Goal: Information Seeking & Learning: Learn about a topic

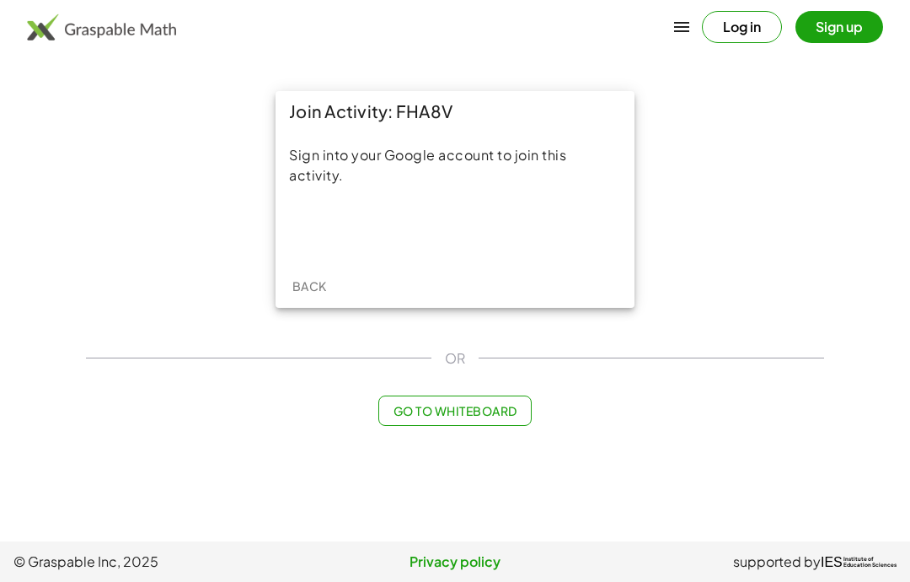
click at [495, 226] on div "Sign in with Google. Opens in new tab" at bounding box center [455, 229] width 155 height 37
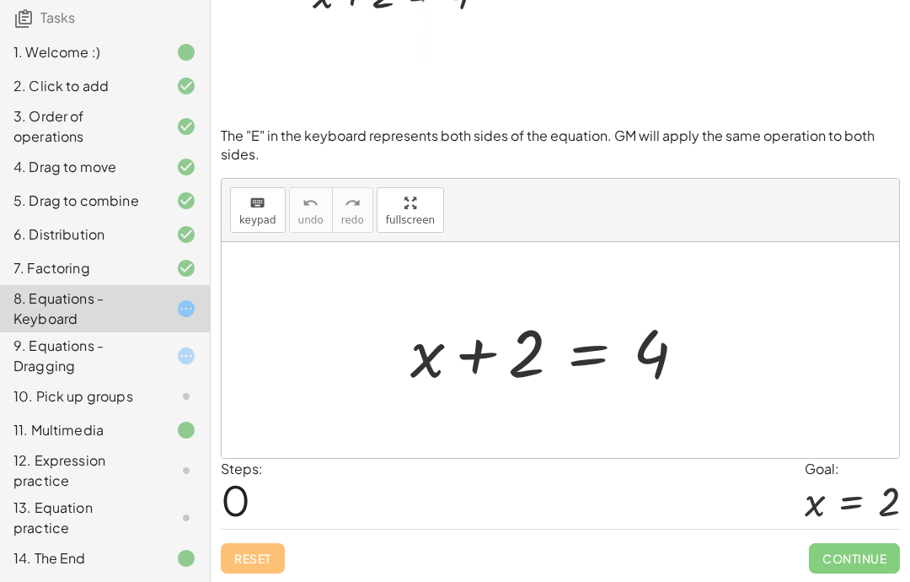
scroll to position [127, 0]
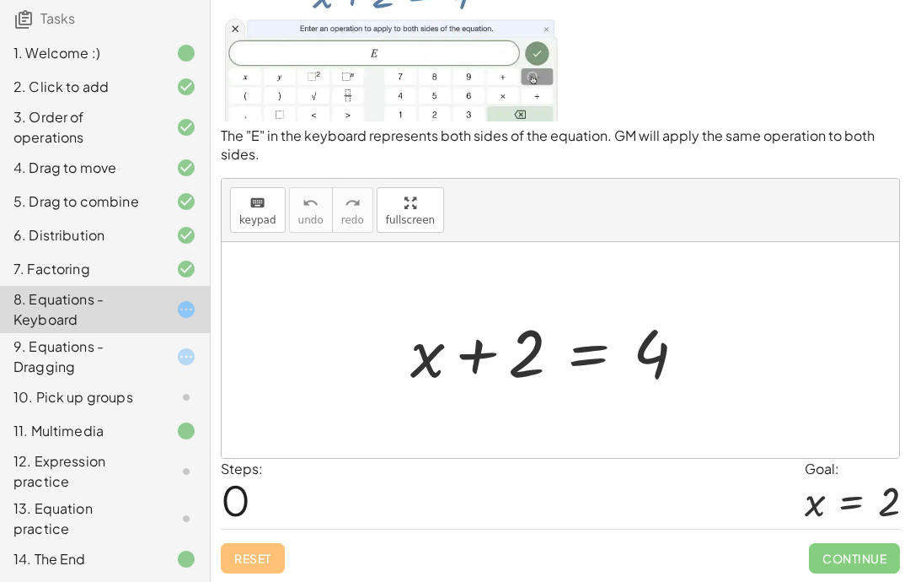
click at [274, 161] on p "The "E" in the keyboard represents both sides of the equation. GM will apply th…" at bounding box center [560, 145] width 679 height 38
click at [513, 141] on p "The "E" in the keyboard represents both sides of the equation. GM will apply th…" at bounding box center [560, 145] width 679 height 38
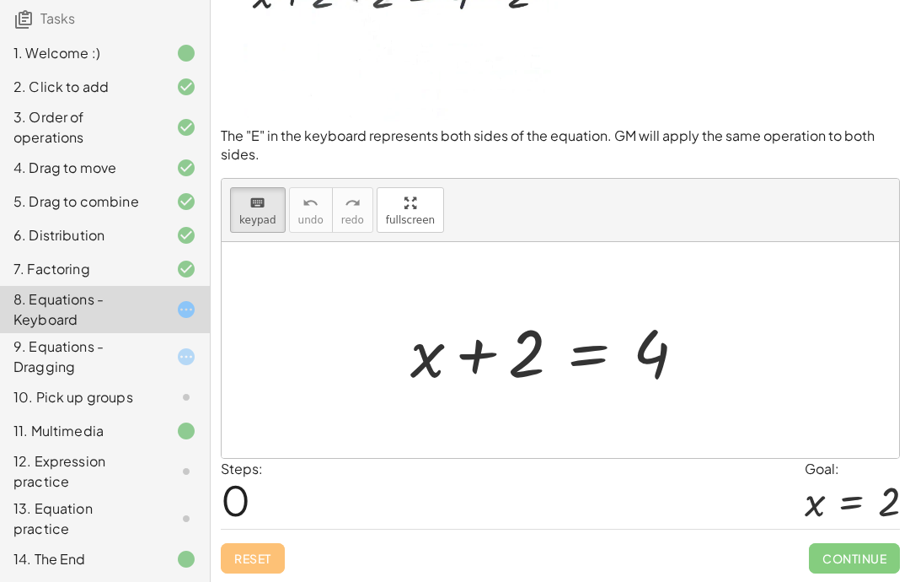
click at [54, 354] on div "9. Equations - Dragging" at bounding box center [81, 356] width 136 height 40
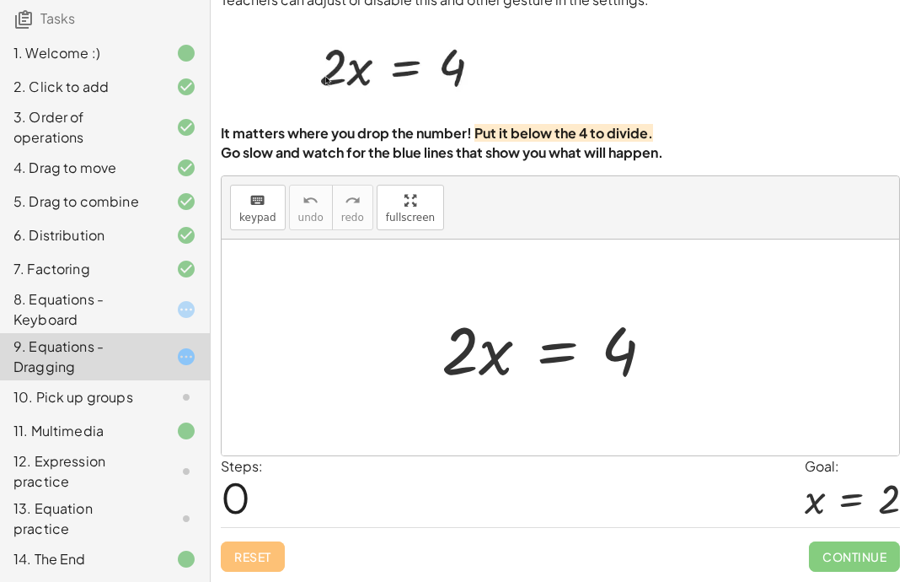
scroll to position [67, 0]
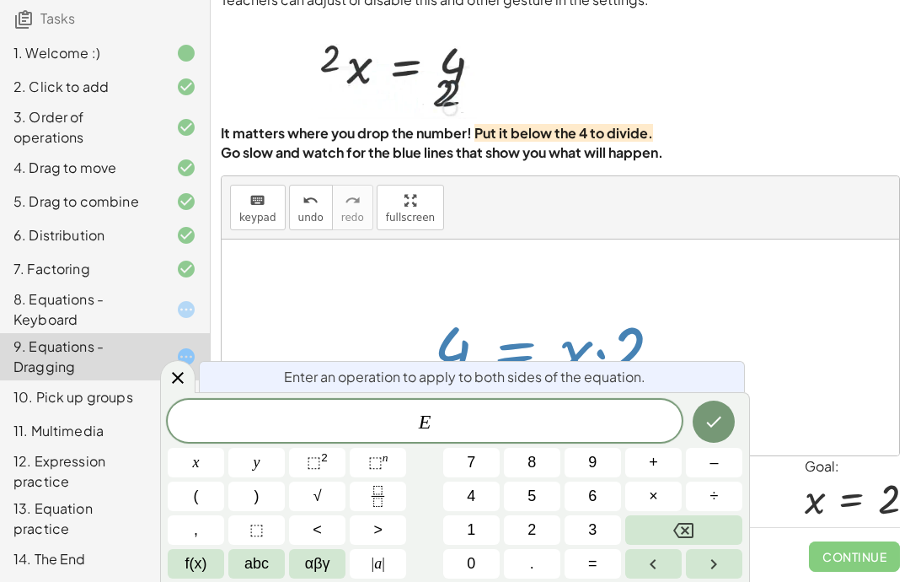
click at [113, 311] on div "8. Equations - Keyboard" at bounding box center [81, 309] width 136 height 40
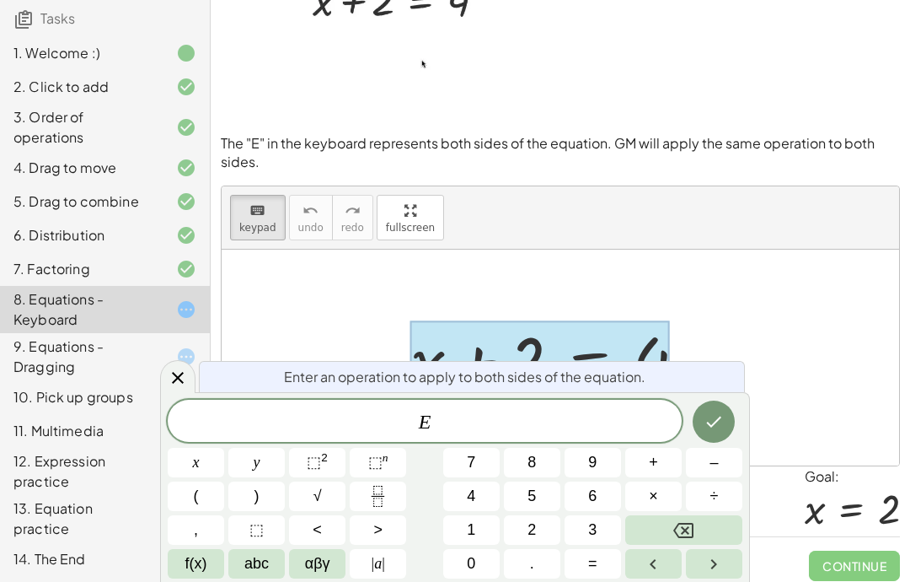
click at [714, 423] on icon "Done" at bounding box center [714, 421] width 15 height 11
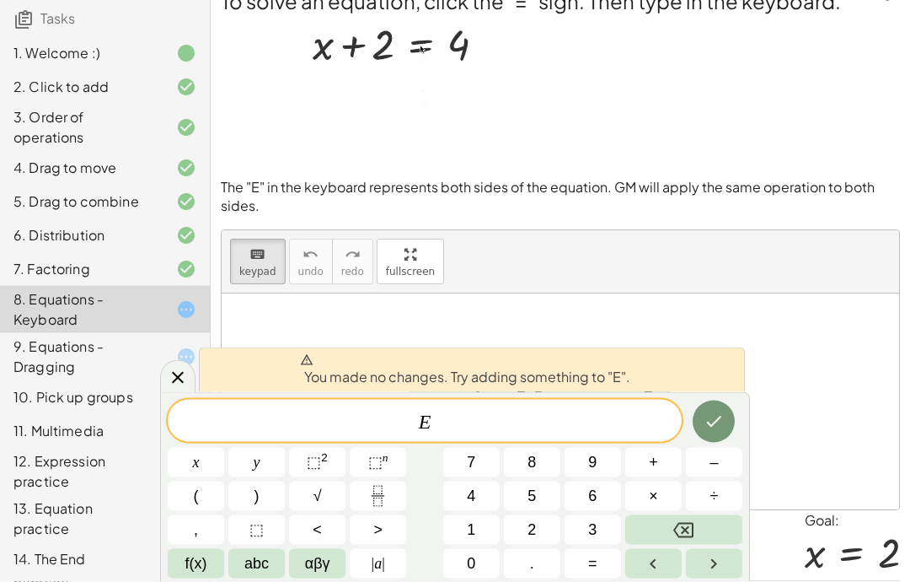
scroll to position [24, 0]
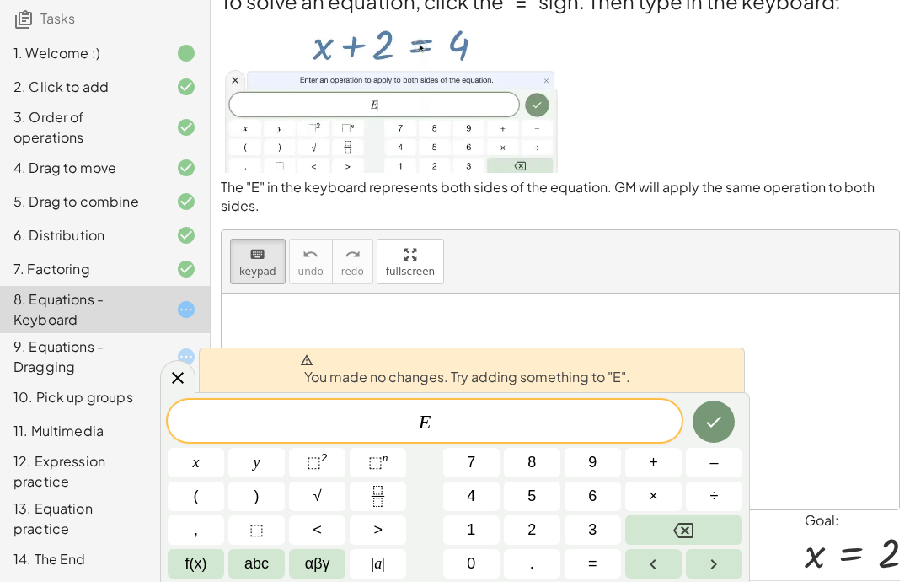
click at [720, 458] on button "–" at bounding box center [714, 462] width 56 height 29
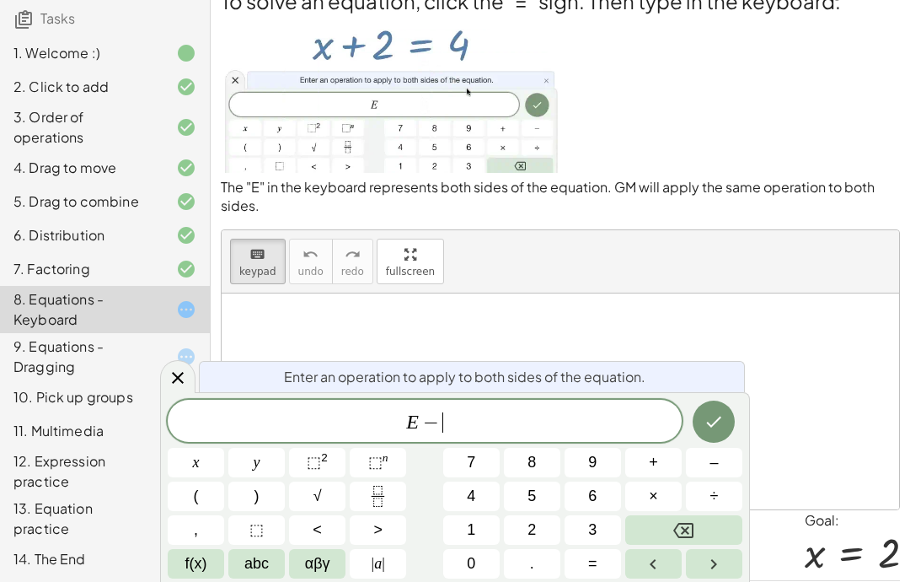
click at [540, 521] on button "2" at bounding box center [532, 529] width 56 height 29
click at [712, 419] on icon "Done" at bounding box center [714, 421] width 20 height 20
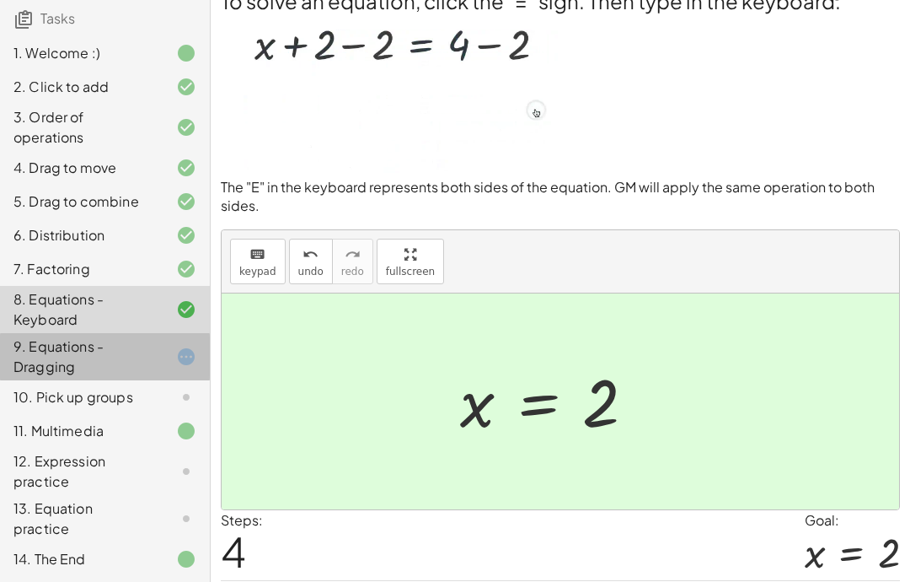
click at [98, 354] on div "9. Equations - Dragging" at bounding box center [81, 356] width 136 height 40
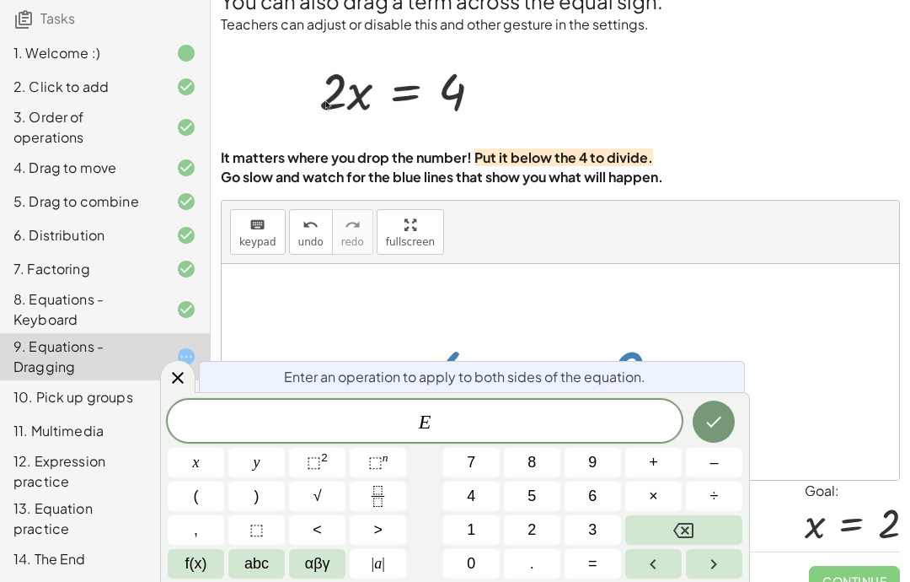
click at [719, 494] on span "÷" at bounding box center [715, 496] width 8 height 23
click at [544, 510] on button "5" at bounding box center [532, 495] width 56 height 29
click at [711, 508] on button "÷" at bounding box center [714, 495] width 56 height 29
click at [548, 520] on button "2" at bounding box center [532, 529] width 56 height 29
click at [704, 517] on button "Backspace" at bounding box center [683, 529] width 117 height 29
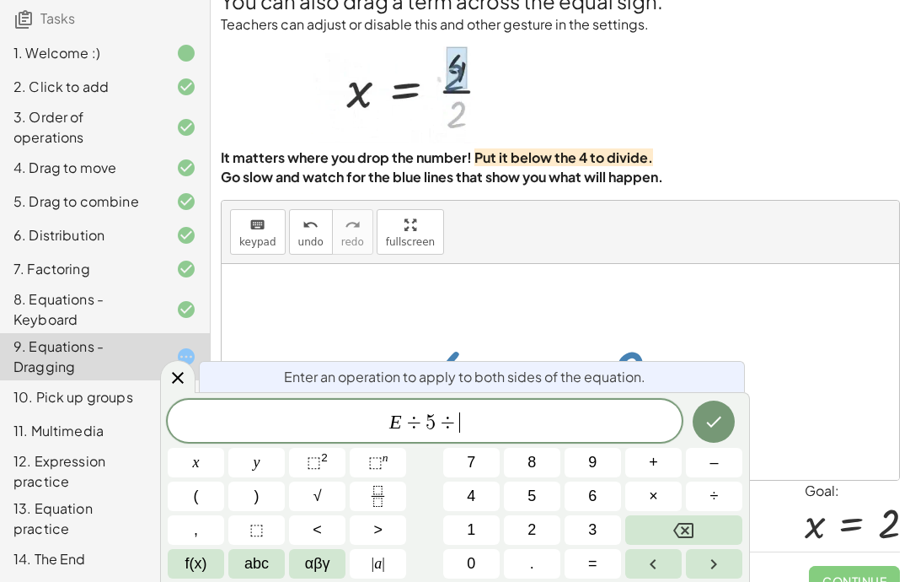
click at [704, 517] on button "Backspace" at bounding box center [683, 529] width 117 height 29
click at [698, 523] on button "Backspace" at bounding box center [683, 529] width 117 height 29
click at [536, 526] on span "2" at bounding box center [532, 529] width 8 height 23
click at [702, 428] on button "Done" at bounding box center [714, 421] width 42 height 42
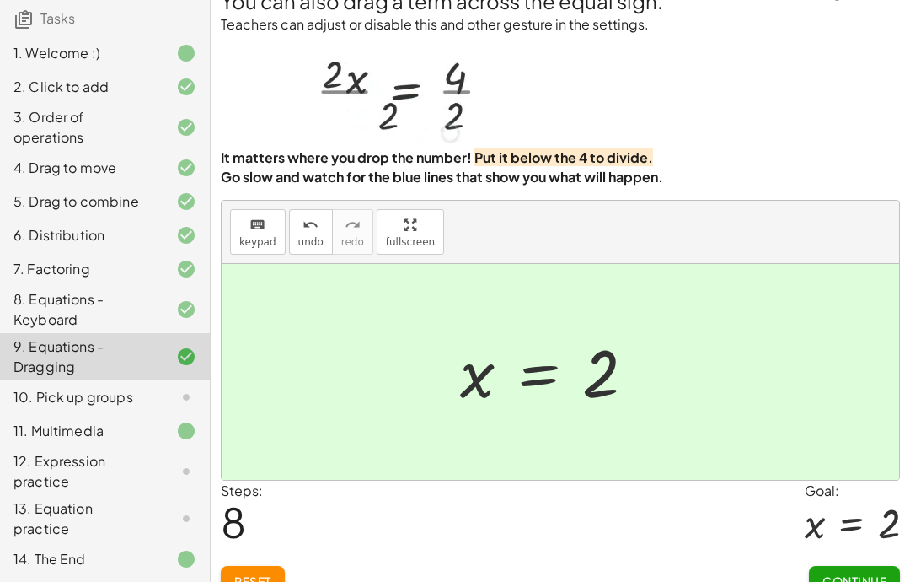
click at [78, 387] on div "10. Pick up groups" at bounding box center [81, 397] width 136 height 20
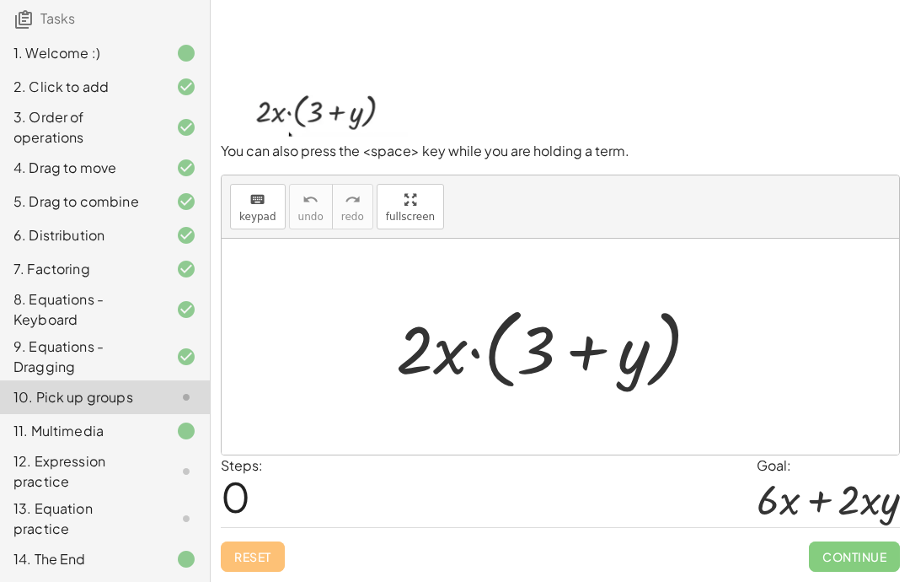
scroll to position [65, 0]
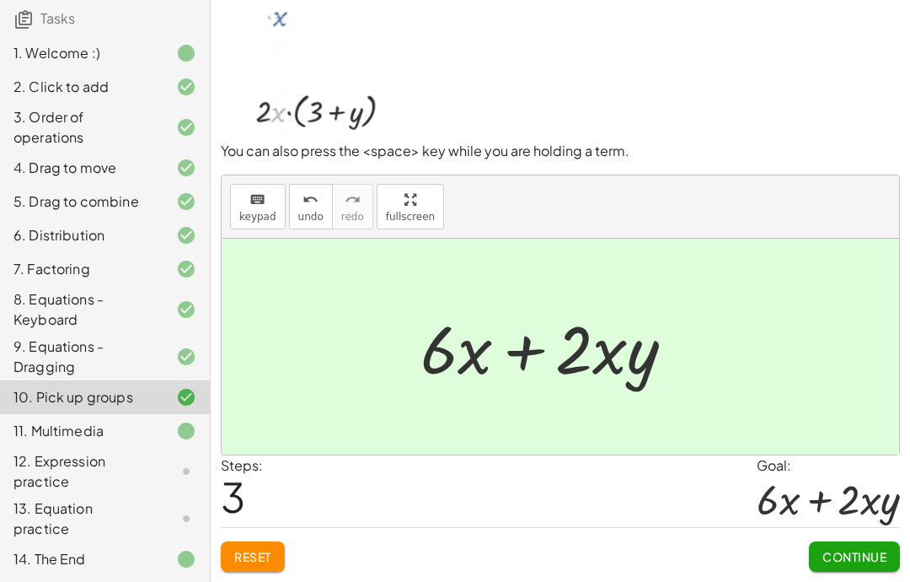
click at [835, 563] on span "Continue" at bounding box center [855, 556] width 64 height 15
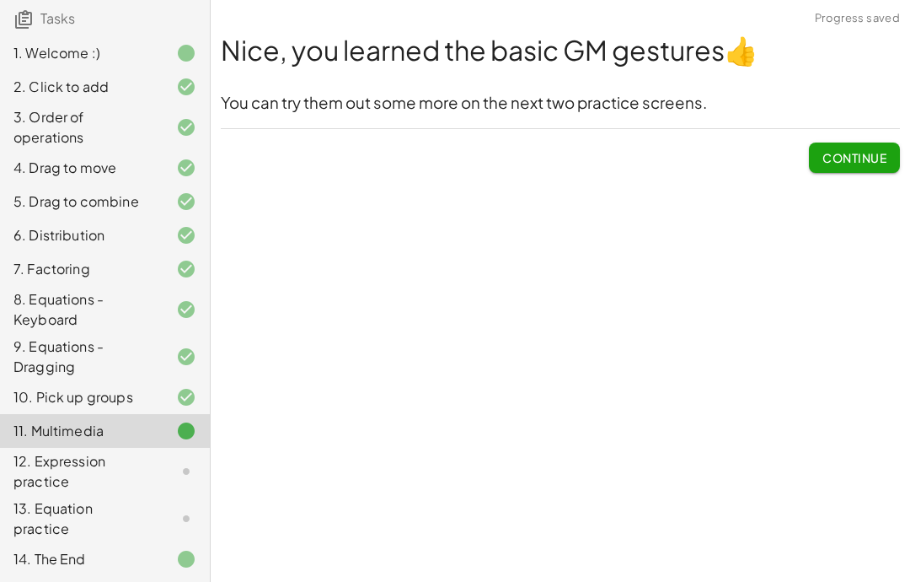
click at [861, 150] on span "Continue" at bounding box center [855, 157] width 64 height 15
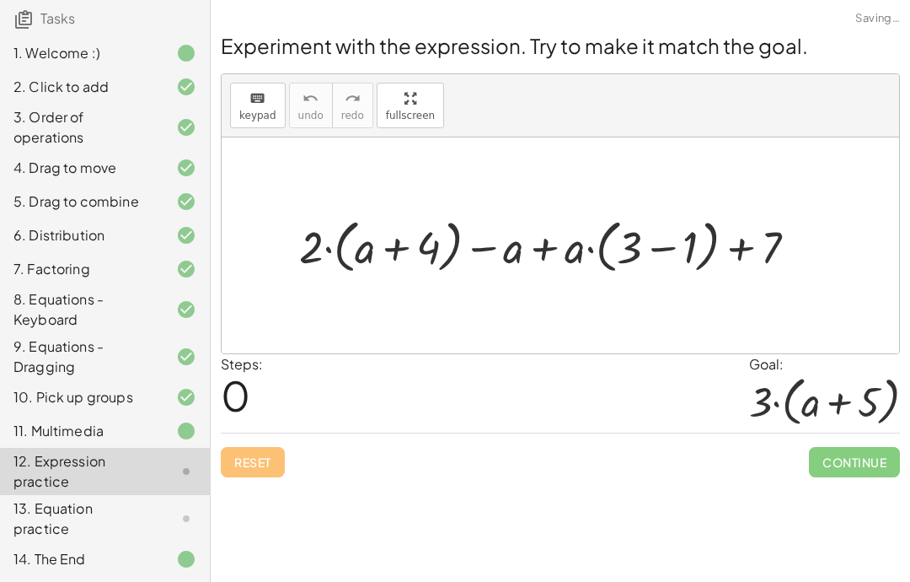
scroll to position [0, 0]
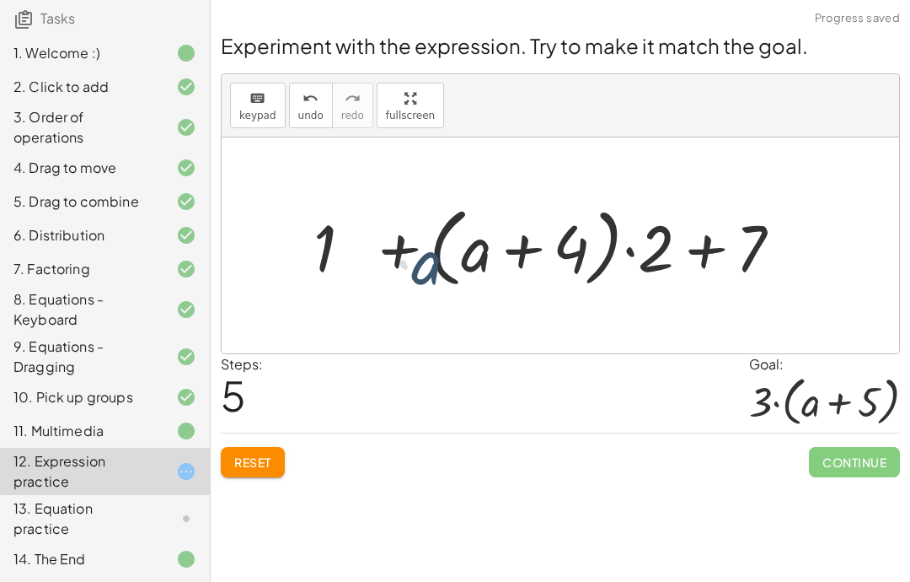
click at [277, 457] on button "Reset" at bounding box center [253, 462] width 64 height 30
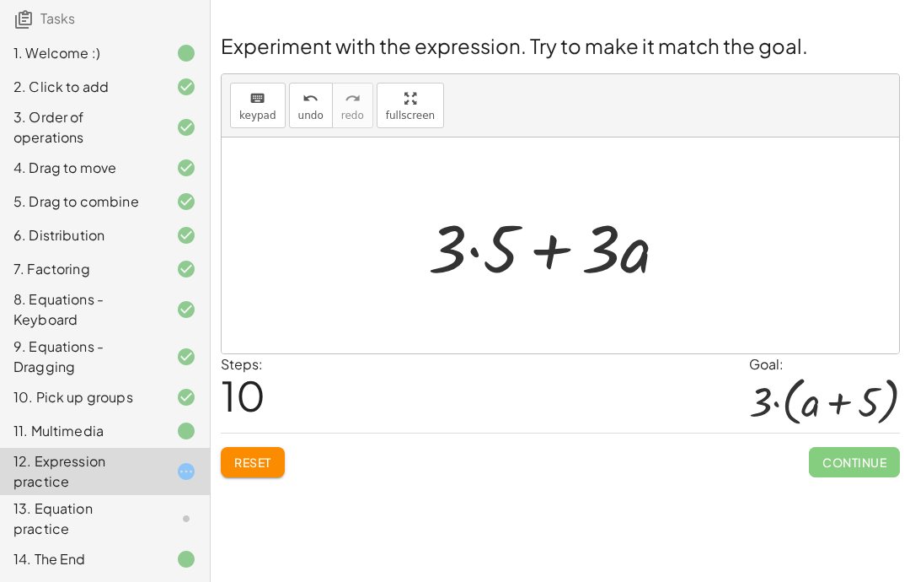
click at [260, 475] on button "Reset" at bounding box center [253, 462] width 64 height 30
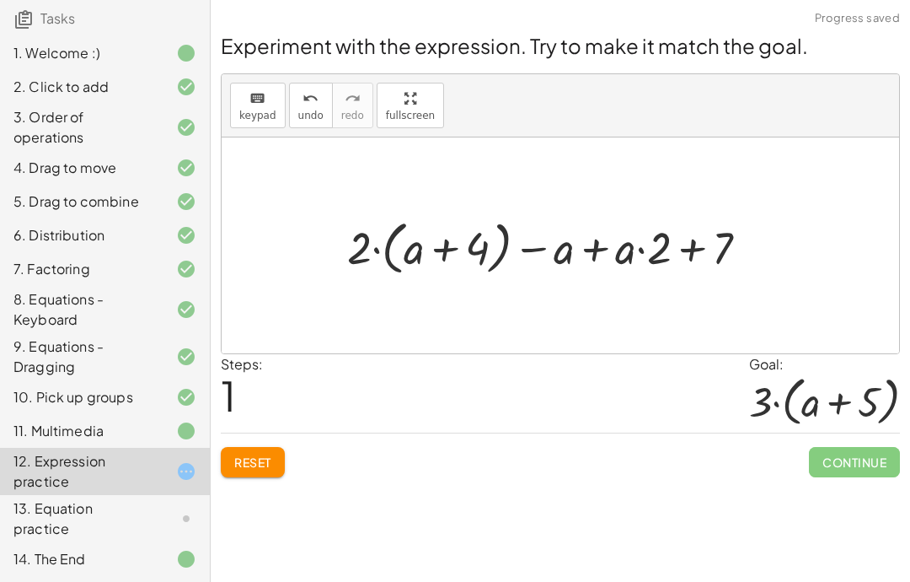
click at [260, 454] on span "Reset" at bounding box center [252, 461] width 37 height 15
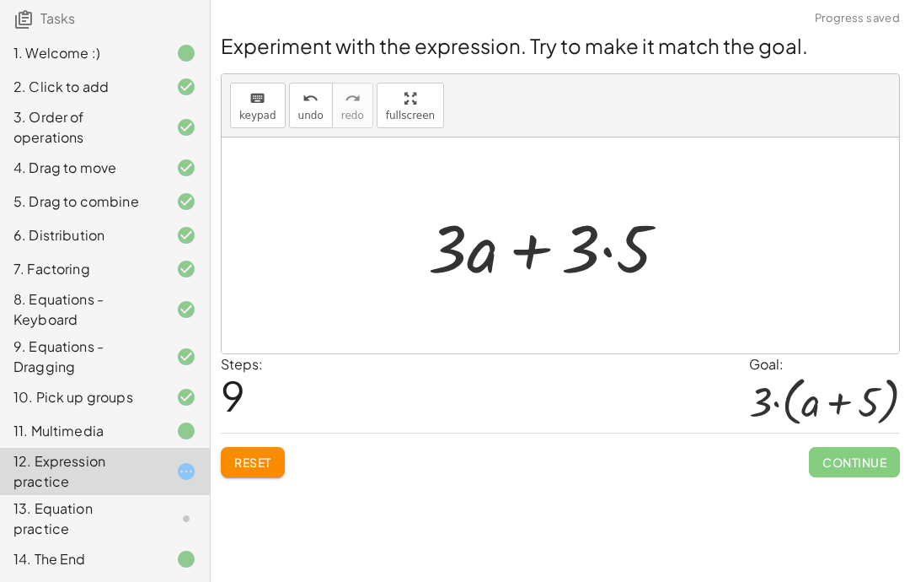
click at [265, 470] on button "Reset" at bounding box center [253, 462] width 64 height 30
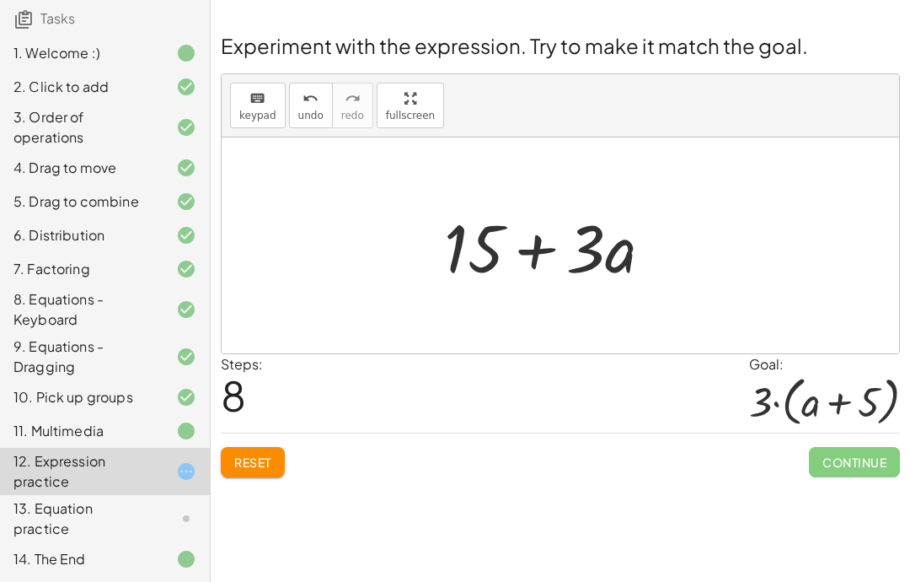
click at [243, 458] on span "Reset" at bounding box center [252, 461] width 37 height 15
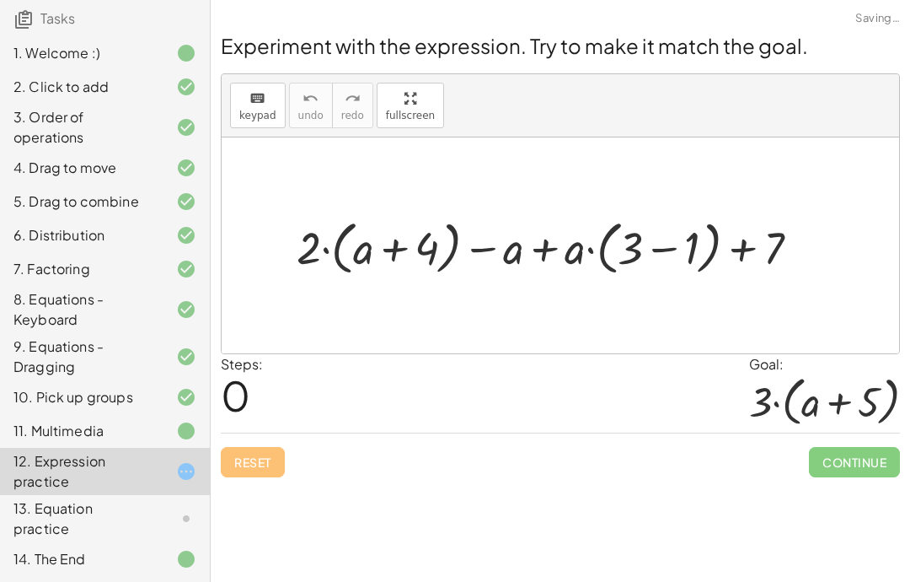
scroll to position [67, 0]
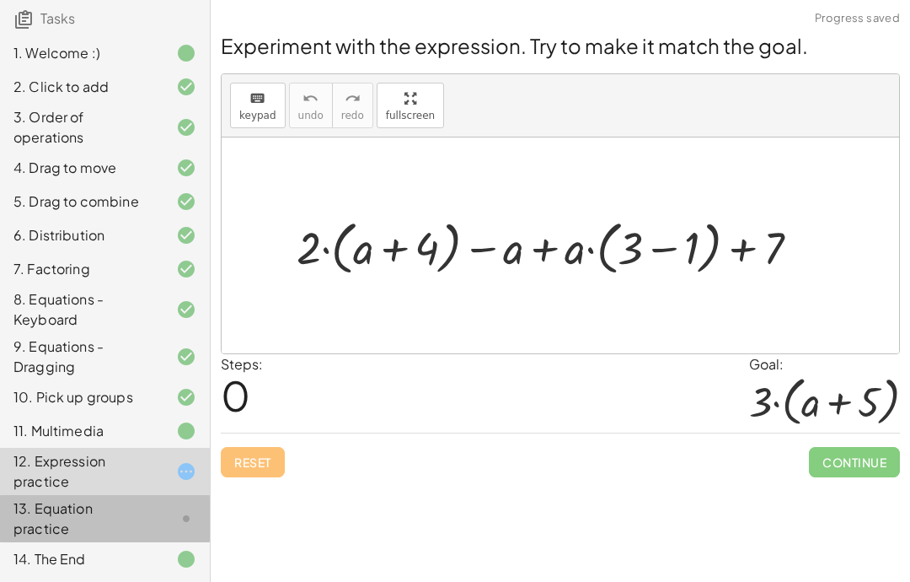
click at [49, 463] on div "12. Expression practice" at bounding box center [81, 471] width 136 height 40
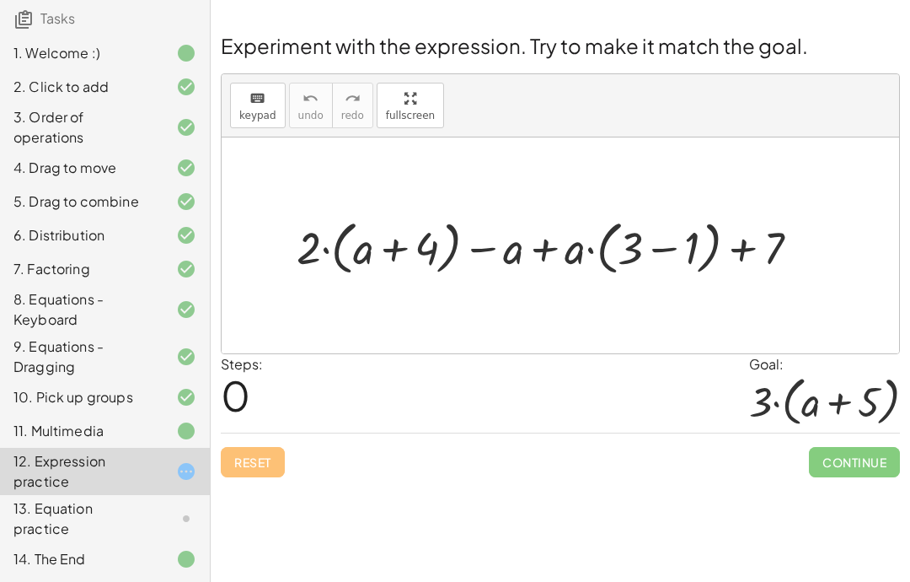
click at [67, 507] on div "13. Equation practice" at bounding box center [81, 518] width 136 height 40
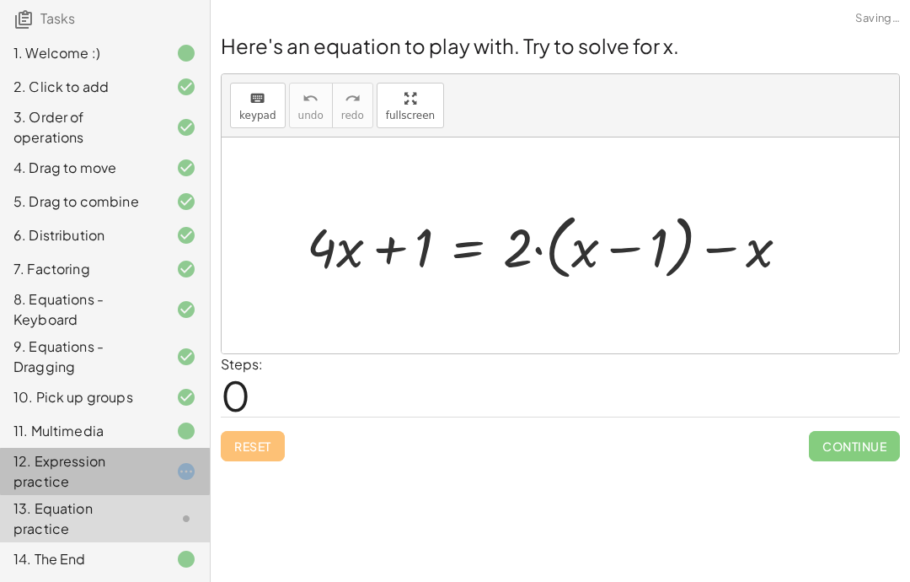
click at [51, 463] on div "12. Expression practice" at bounding box center [81, 471] width 136 height 40
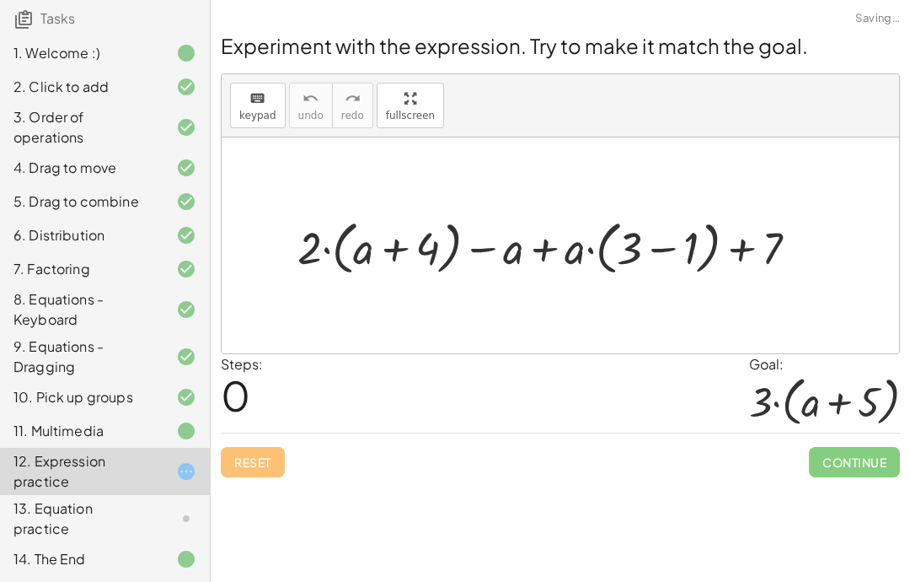
click at [56, 512] on div "13. Equation practice" at bounding box center [81, 518] width 136 height 40
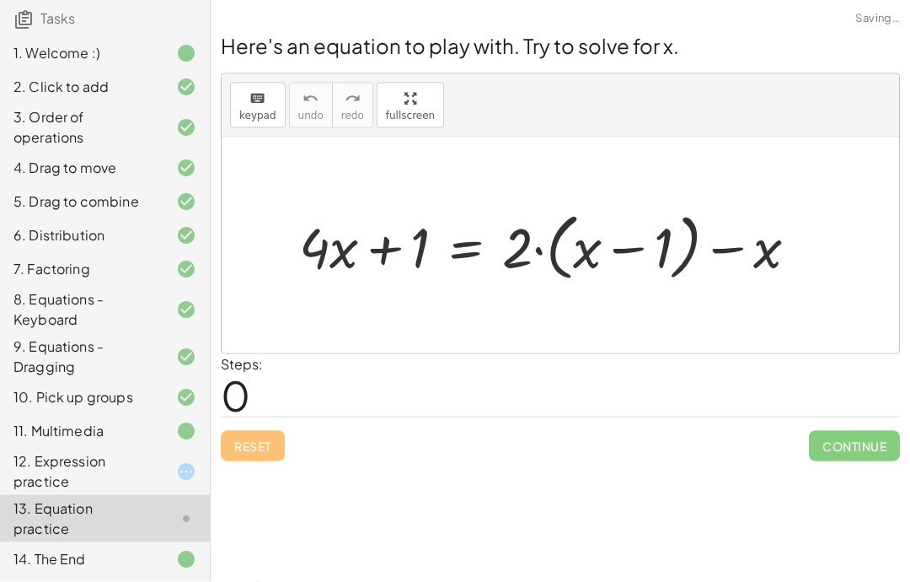
scroll to position [0, 0]
click at [245, 438] on span "Reset" at bounding box center [252, 445] width 37 height 15
click at [87, 466] on div "12. Expression practice" at bounding box center [81, 471] width 136 height 40
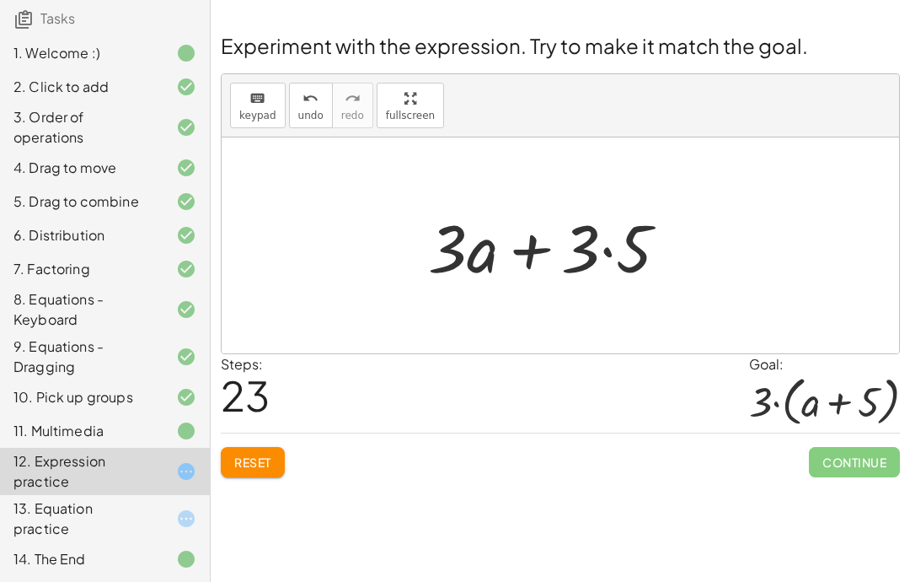
click at [260, 437] on div "Reset Continue" at bounding box center [560, 454] width 679 height 45
click at [240, 454] on span "Reset" at bounding box center [252, 461] width 37 height 15
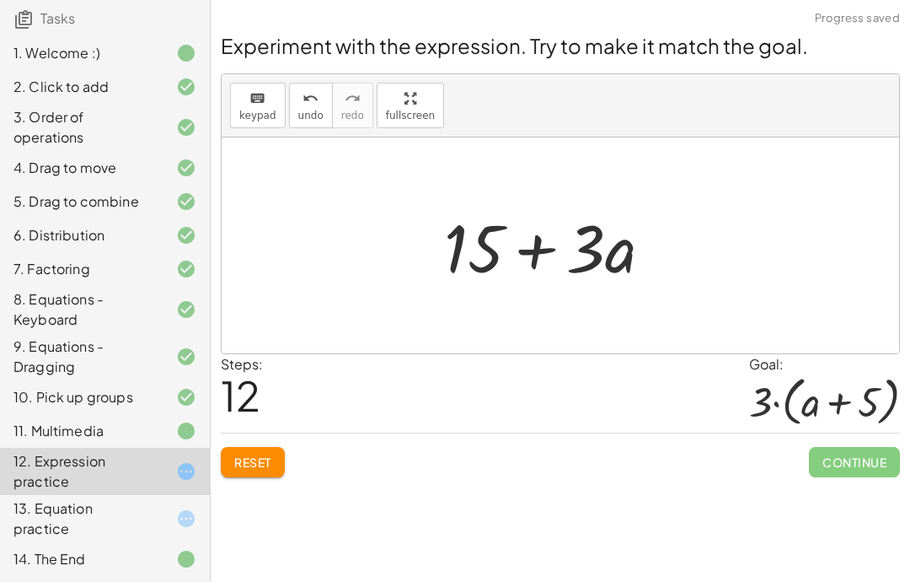
click at [276, 464] on button "Reset" at bounding box center [253, 462] width 64 height 30
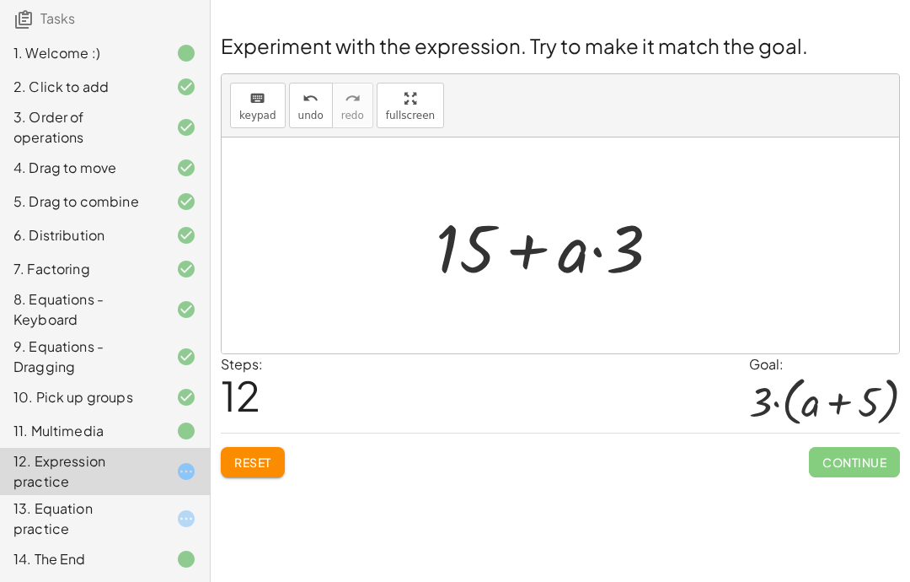
click at [252, 443] on div "Reset Continue" at bounding box center [560, 454] width 679 height 45
click at [249, 464] on span "Reset" at bounding box center [252, 461] width 37 height 15
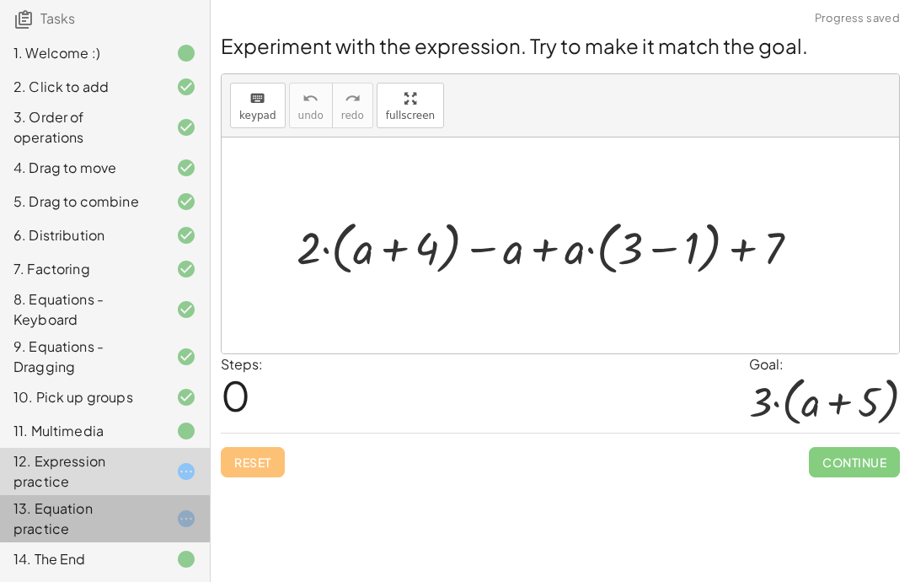
click at [194, 526] on icon at bounding box center [186, 518] width 20 height 20
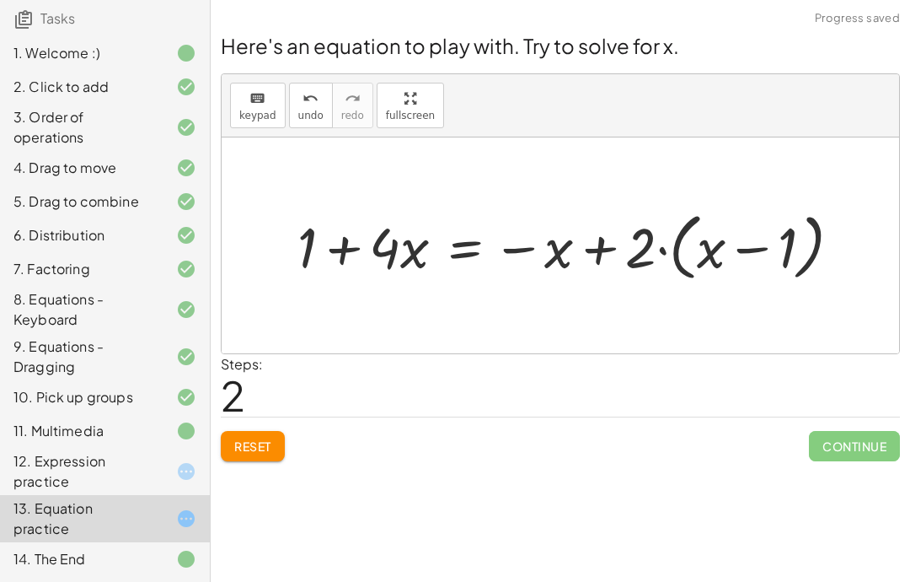
click at [285, 444] on button "Reset" at bounding box center [253, 446] width 64 height 30
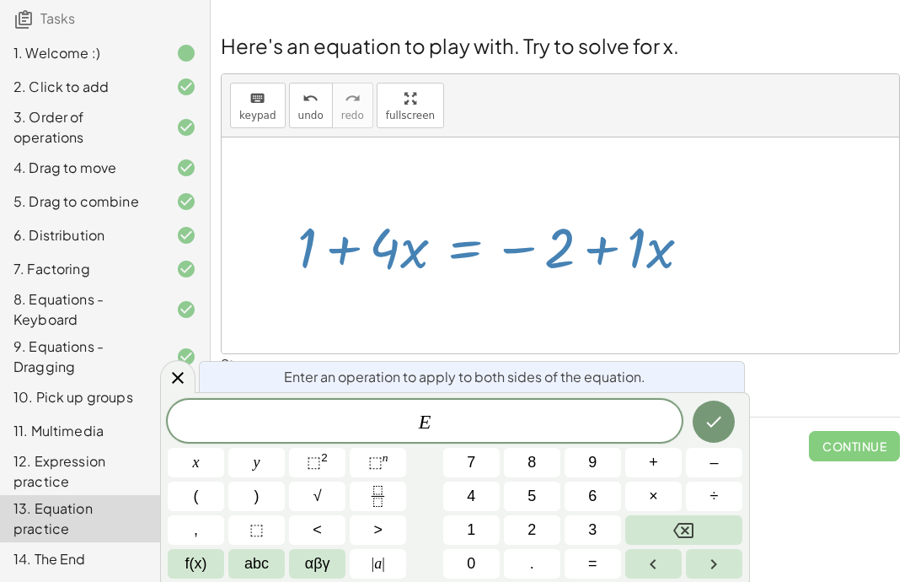
click at [794, 426] on div "Reset Continue" at bounding box center [560, 438] width 679 height 45
click at [721, 420] on icon "Done" at bounding box center [714, 421] width 20 height 20
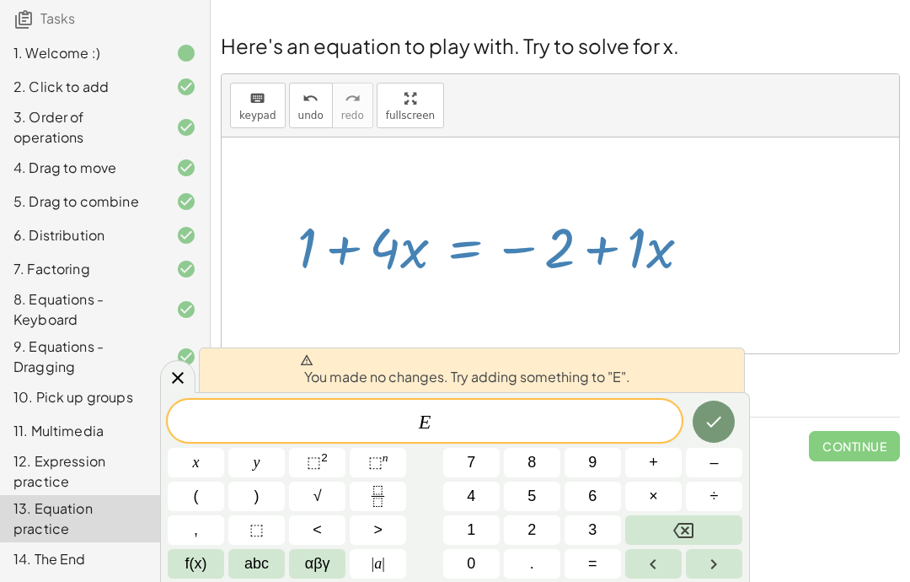
click at [696, 534] on button "Backspace" at bounding box center [683, 529] width 117 height 29
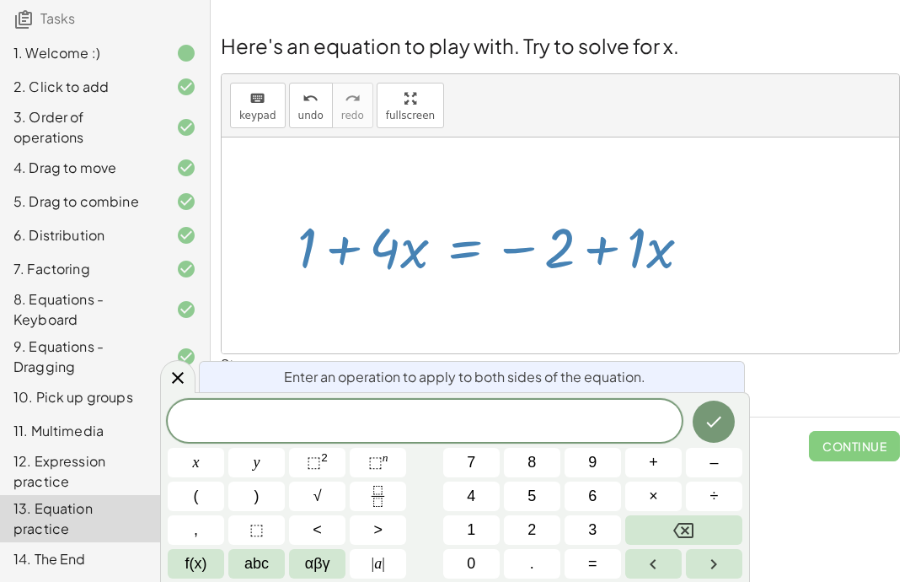
click at [184, 378] on icon at bounding box center [178, 377] width 20 height 20
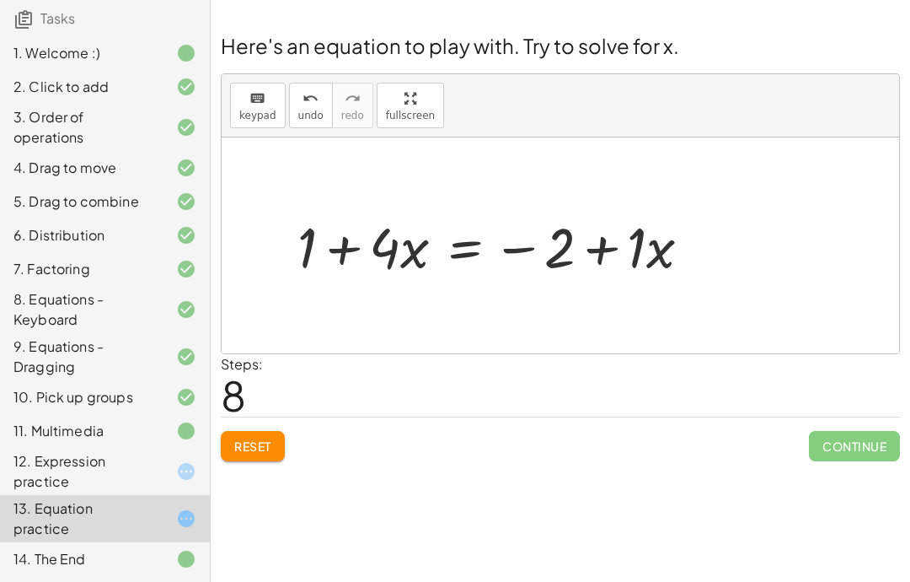
click at [268, 455] on button "Reset" at bounding box center [253, 446] width 64 height 30
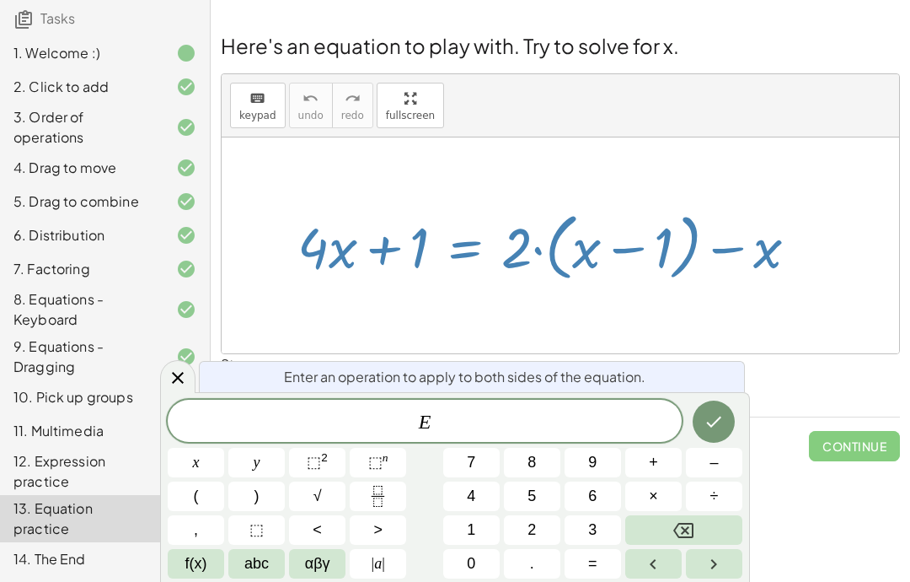
click at [715, 462] on span "–" at bounding box center [714, 462] width 8 height 23
click at [594, 523] on span "3" at bounding box center [592, 529] width 8 height 23
click at [719, 413] on icon "Done" at bounding box center [714, 421] width 20 height 20
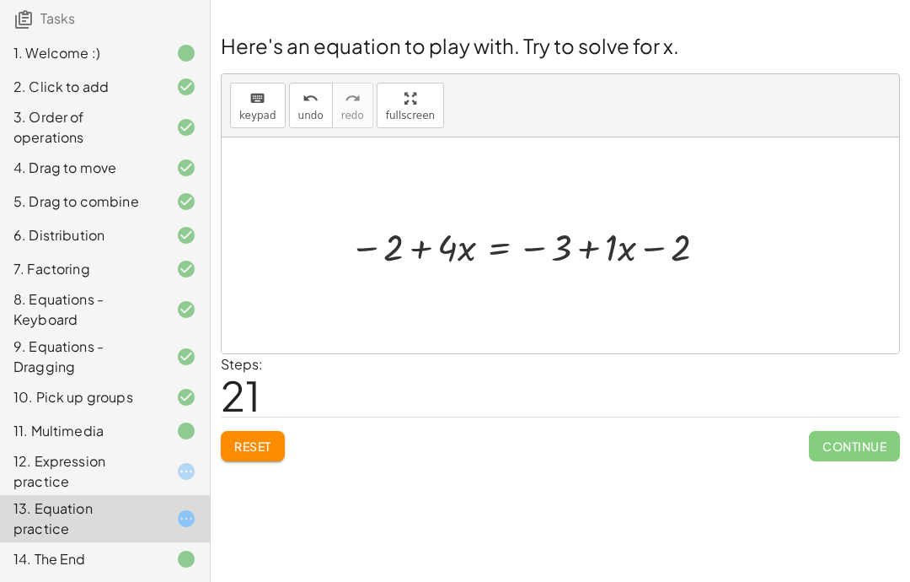
click at [164, 469] on div at bounding box center [172, 471] width 47 height 20
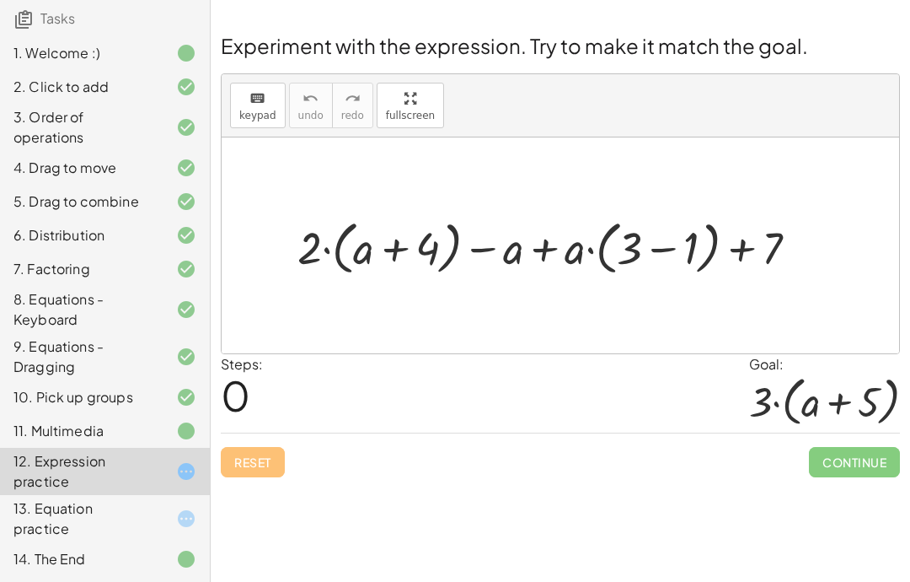
click at [375, 525] on div "Welcome to Graspable Math! Graspable Math turns math symbols into objects you c…" at bounding box center [561, 291] width 700 height 582
click at [121, 437] on div "11. Multimedia" at bounding box center [81, 431] width 136 height 20
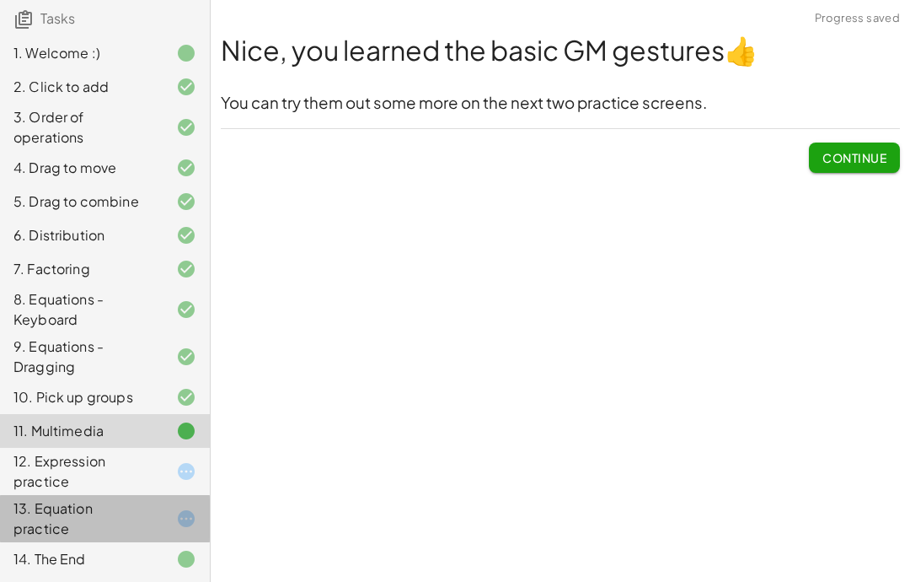
click at [184, 501] on div "13. Equation practice" at bounding box center [105, 518] width 210 height 47
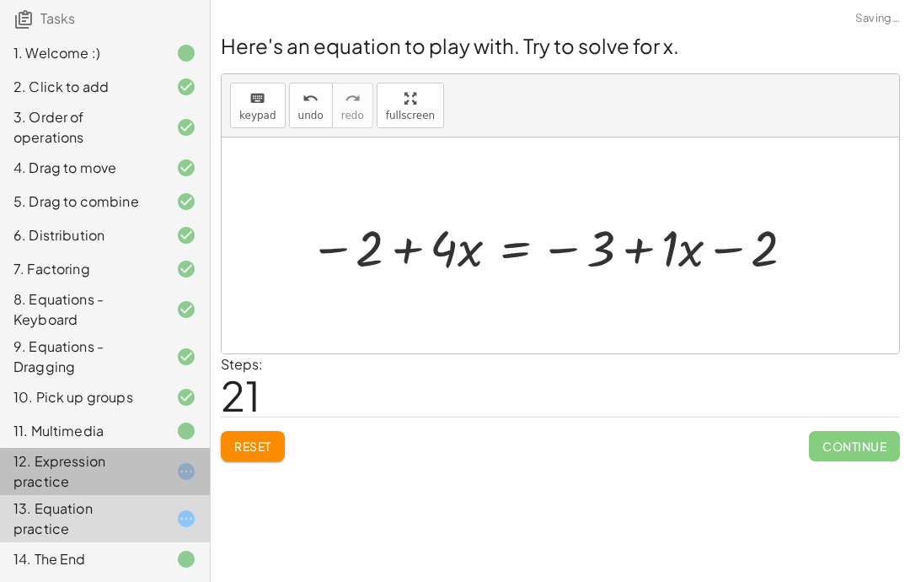
click at [196, 483] on div "12. Expression practice" at bounding box center [105, 471] width 210 height 47
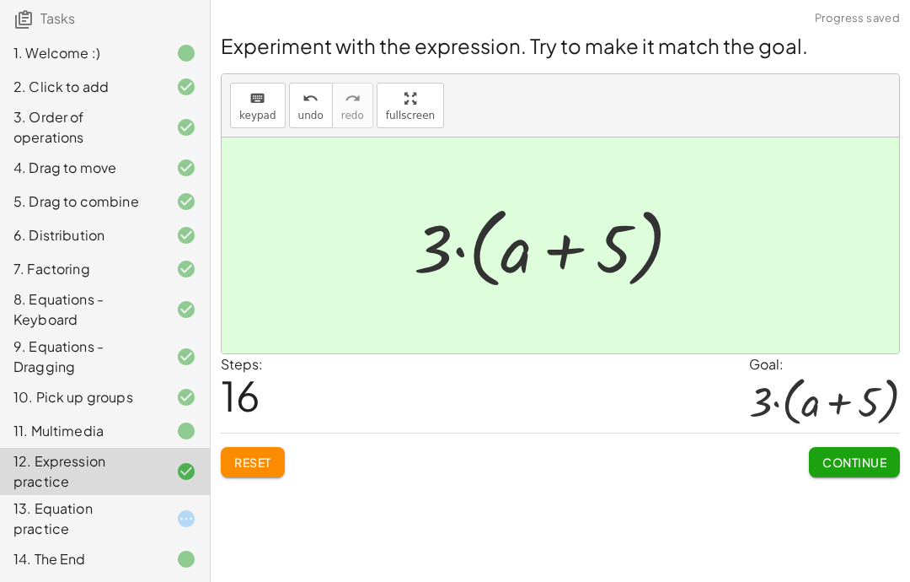
click at [860, 469] on span "Continue" at bounding box center [855, 461] width 64 height 15
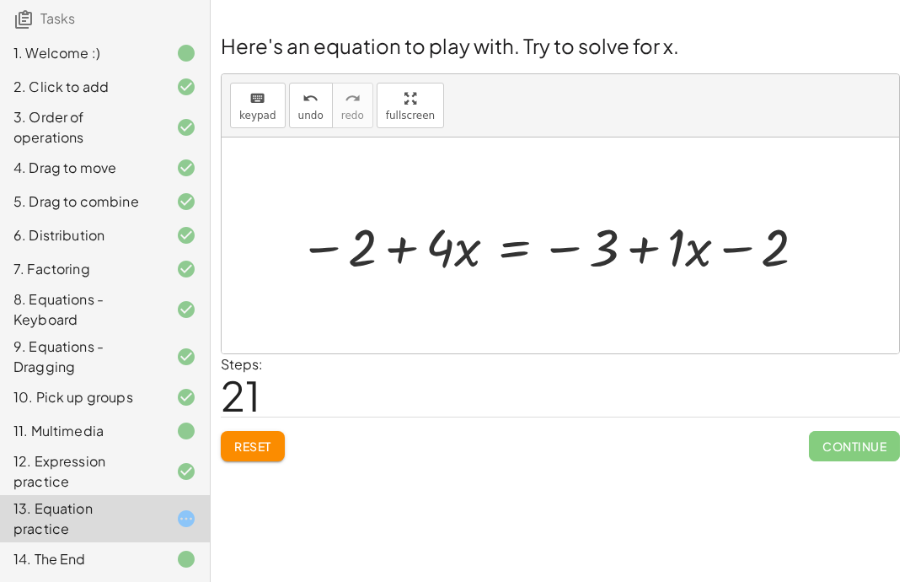
click at [201, 486] on div "12. Expression practice" at bounding box center [105, 471] width 210 height 47
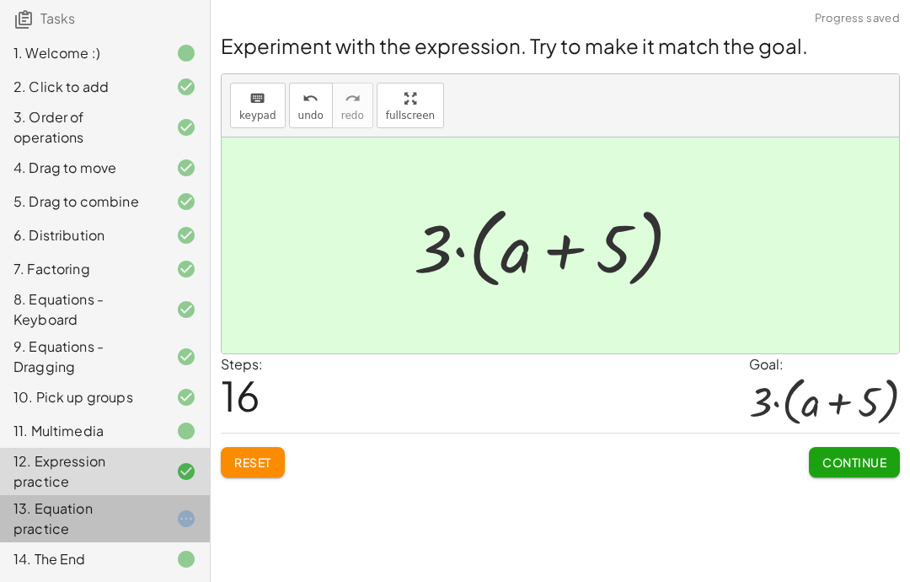
click at [198, 503] on div "13. Equation practice" at bounding box center [105, 518] width 210 height 47
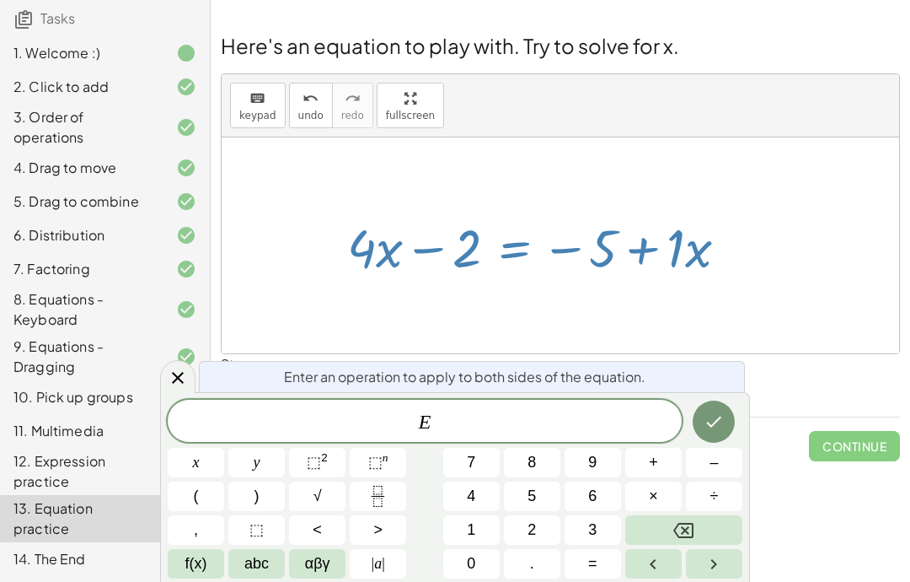
click at [715, 460] on span "–" at bounding box center [714, 462] width 8 height 23
click at [597, 518] on span "3" at bounding box center [592, 529] width 8 height 23
click at [716, 424] on icon "Done" at bounding box center [714, 421] width 20 height 20
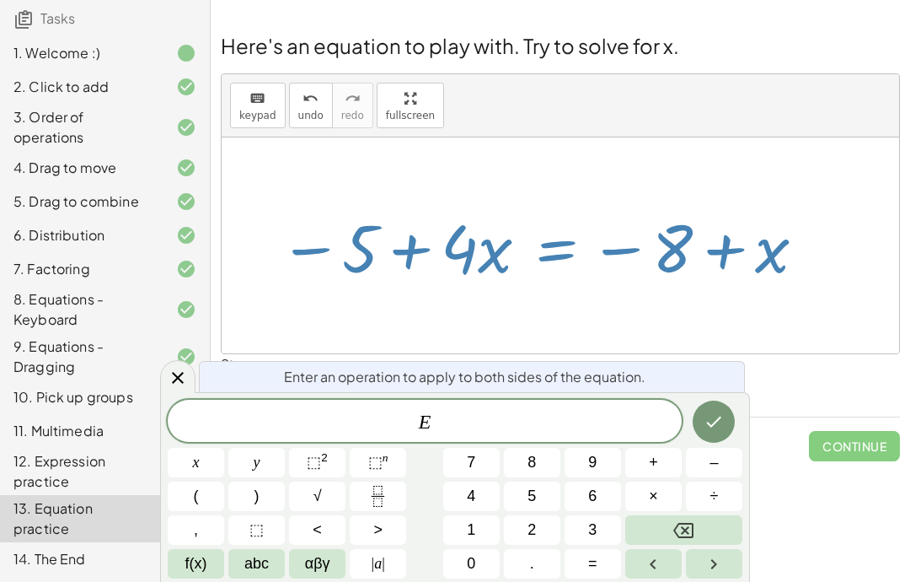
click at [717, 487] on span "÷" at bounding box center [715, 496] width 8 height 23
click at [546, 486] on button "5" at bounding box center [532, 495] width 56 height 29
click at [702, 420] on button "Done" at bounding box center [714, 421] width 42 height 42
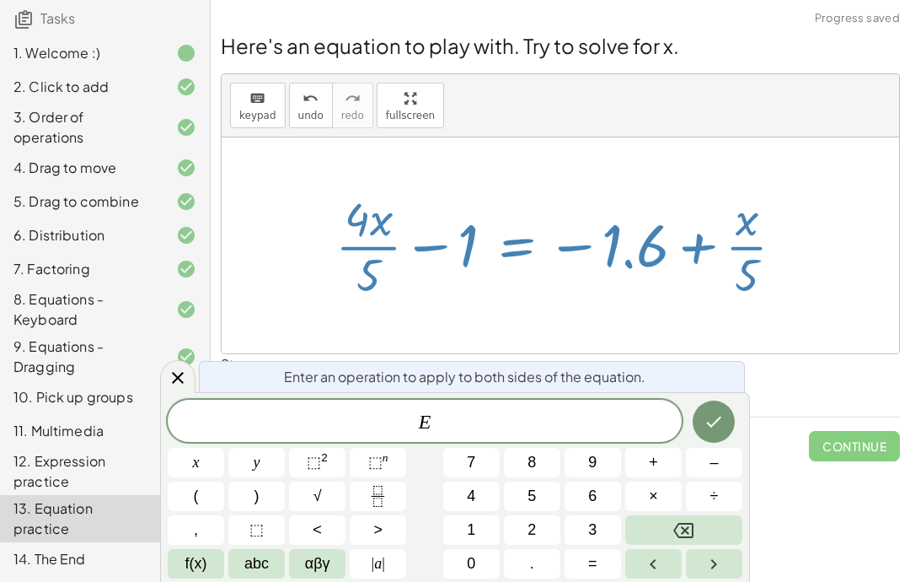
click at [713, 468] on span "–" at bounding box center [714, 462] width 8 height 23
click at [523, 508] on button "5" at bounding box center [532, 495] width 56 height 29
click at [691, 520] on icon "Backspace" at bounding box center [683, 530] width 20 height 20
click at [528, 522] on span "2" at bounding box center [532, 529] width 8 height 23
click at [710, 410] on button "Done" at bounding box center [714, 421] width 42 height 42
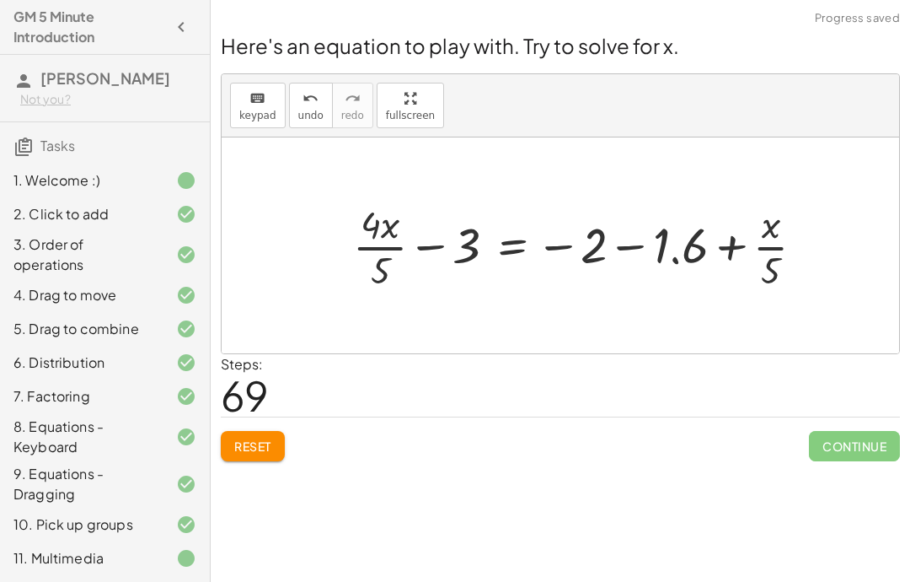
scroll to position [127, 0]
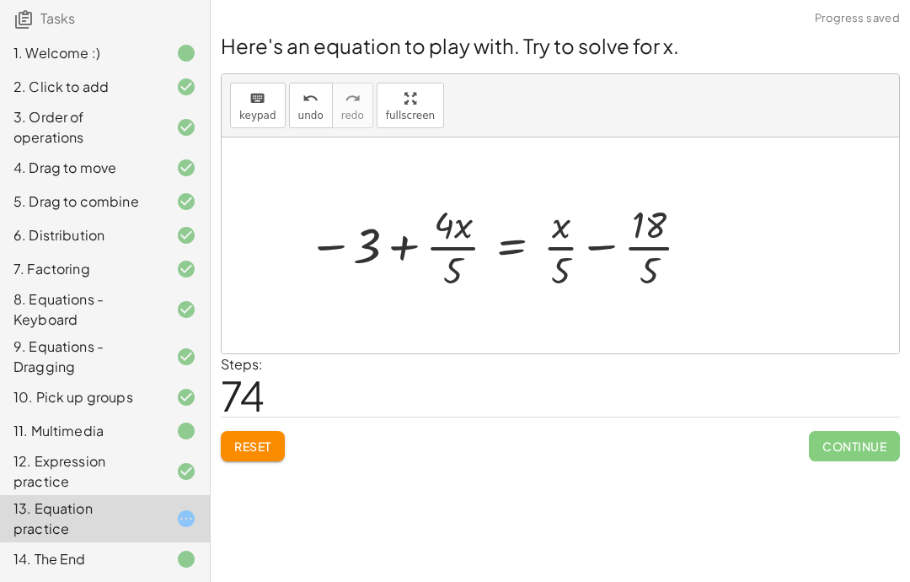
click at [262, 440] on span "Reset" at bounding box center [252, 445] width 37 height 15
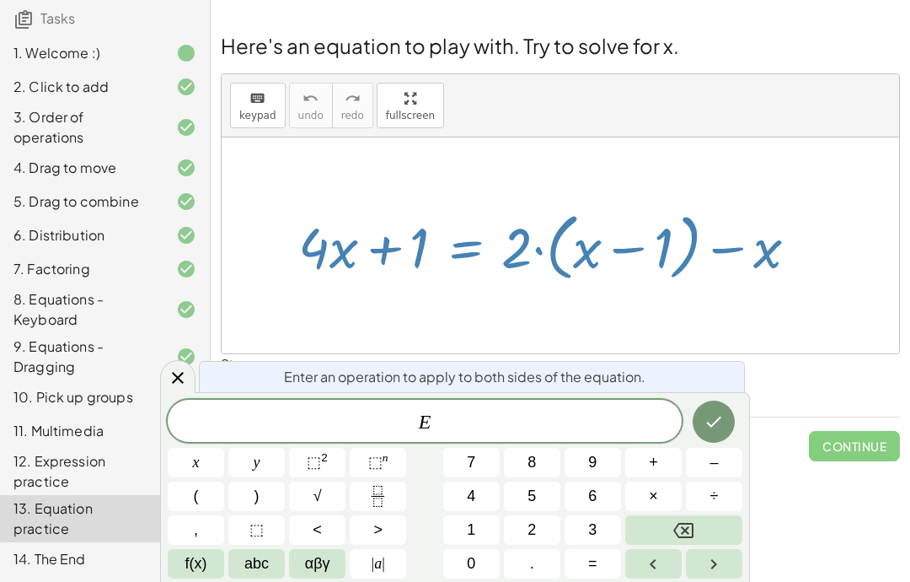
click at [191, 384] on div at bounding box center [177, 376] width 35 height 33
